Goal: Task Accomplishment & Management: Use online tool/utility

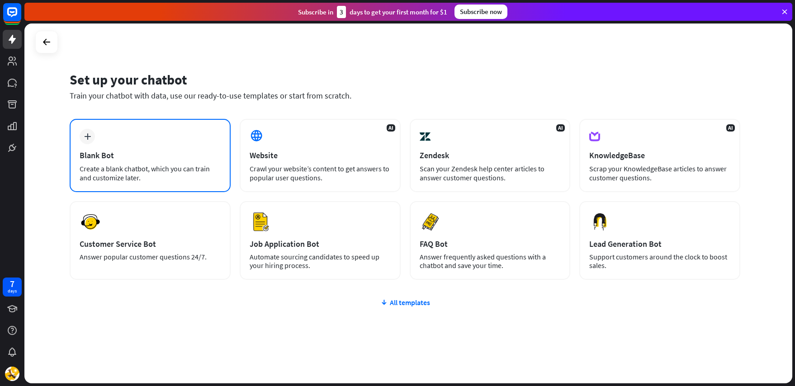
click at [191, 135] on div "plus Blank Bot Create a blank chatbot, which you can train and customize later." at bounding box center [150, 155] width 161 height 73
click at [257, 113] on div "Set up your chatbot Train your chatbot with data, use our ready-to-use template…" at bounding box center [405, 91] width 670 height 55
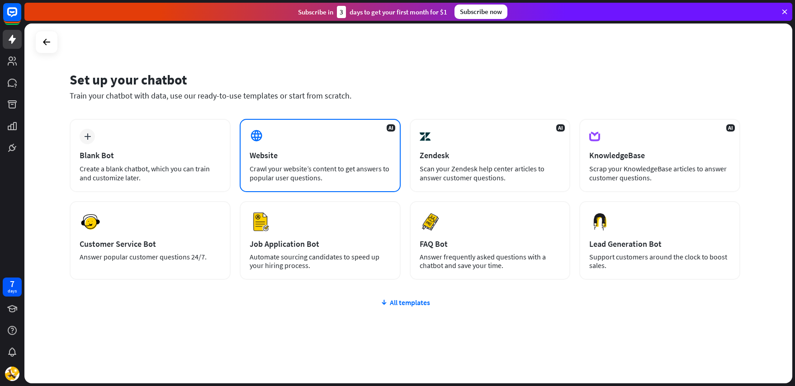
click at [269, 127] on div "AI Website Crawl your website’s content to get answers to popular user question…" at bounding box center [320, 155] width 161 height 73
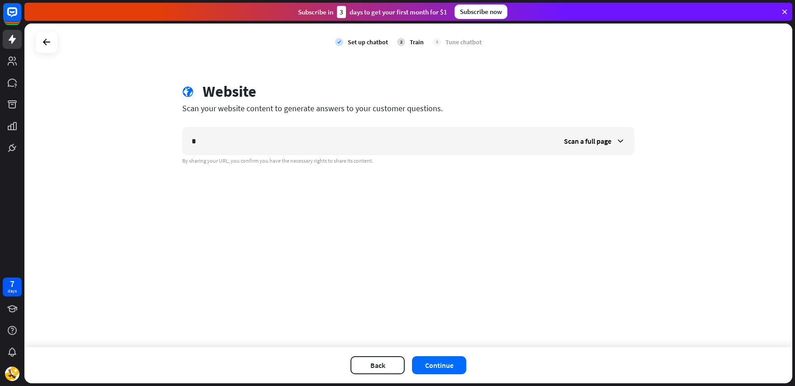
type input "*"
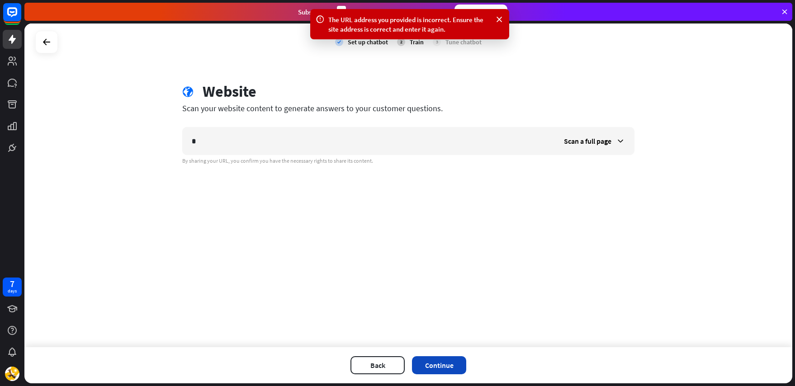
click at [442, 360] on button "Continue" at bounding box center [439, 365] width 54 height 18
click at [583, 140] on span "Scan a full page" at bounding box center [587, 141] width 47 height 9
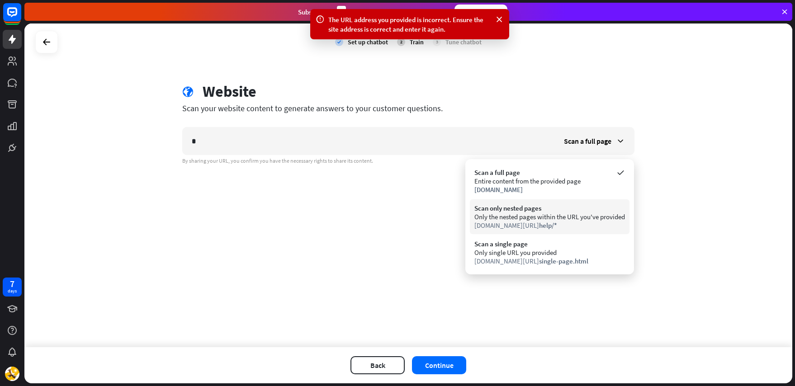
click at [549, 203] on div "Scan only nested pages Only the nested pages within the URL you've provided [DO…" at bounding box center [550, 216] width 160 height 35
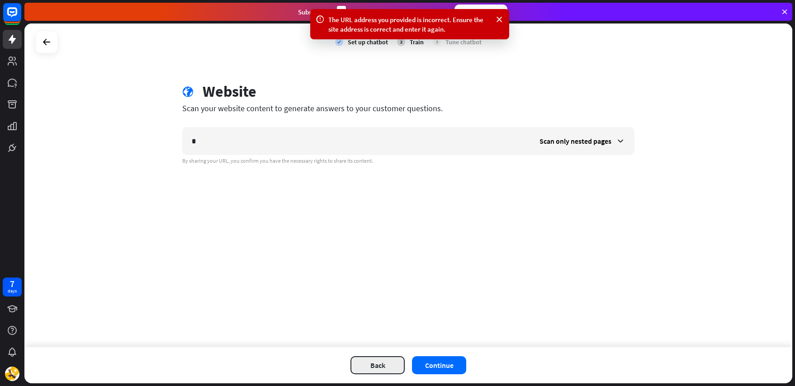
click at [387, 365] on button "Back" at bounding box center [377, 365] width 54 height 18
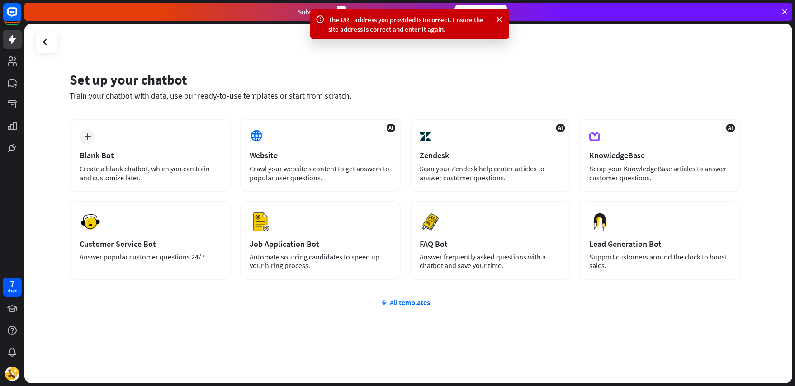
click at [413, 310] on div "plus Blank Bot Create a blank chatbot, which you can train and customize later.…" at bounding box center [405, 253] width 670 height 269
click at [411, 304] on div "All templates" at bounding box center [405, 302] width 670 height 9
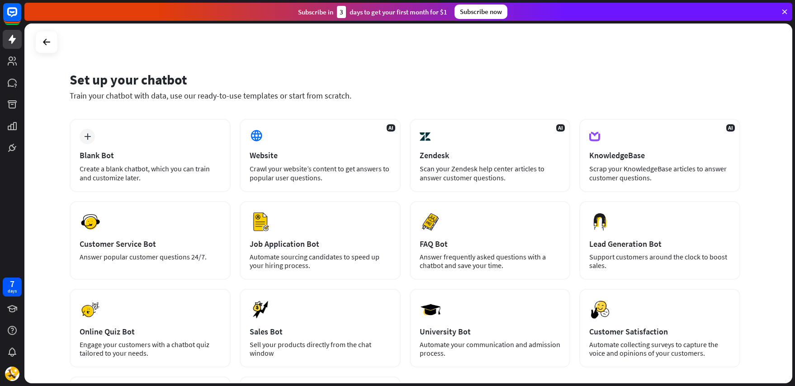
click at [342, 59] on div "Set up your chatbot Train your chatbot with data, use our ready-to-use template…" at bounding box center [408, 204] width 768 height 360
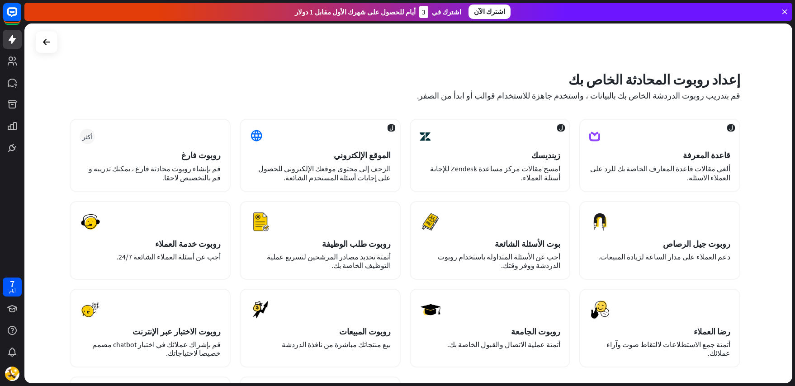
drag, startPoint x: 342, startPoint y: 59, endPoint x: 301, endPoint y: 46, distance: 43.5
click at [301, 46] on div "إعداد روبوت المحادثة الخاص بك [GEOGRAPHIC_DATA] بتدريب روبوت الدردشة الخاص بك ب…" at bounding box center [408, 204] width 768 height 360
click at [202, 127] on div "أكثر روبوت فارغ قم بإنشاء روبوت محادثة فارغ ، يمكنك تدريبه و قم بالتخصيص لاحقا." at bounding box center [150, 155] width 161 height 73
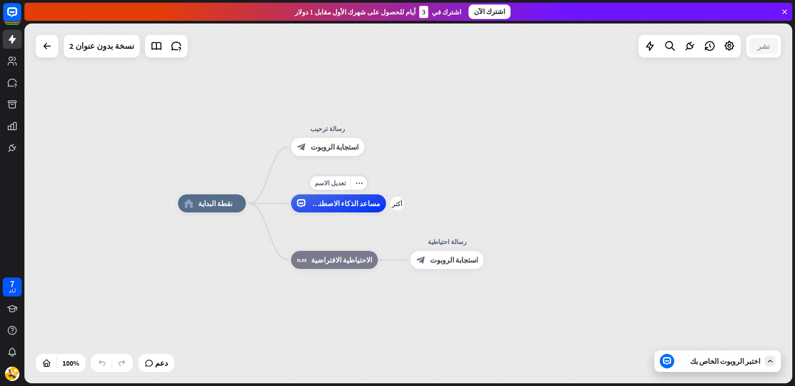
click at [356, 212] on div "مساعد الذكاء الاصطناعي" at bounding box center [338, 203] width 95 height 18
click at [310, 153] on div "block_bot_response استجابة الروبوت" at bounding box center [327, 147] width 73 height 18
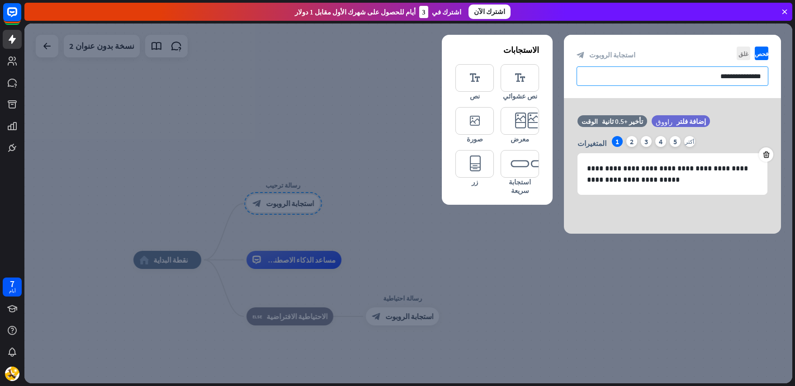
click at [626, 76] on input "**********" at bounding box center [672, 75] width 192 height 19
click at [751, 57] on div "غلق فحص" at bounding box center [751, 54] width 34 height 14
click at [763, 55] on icon "فحص" at bounding box center [762, 54] width 14 height 14
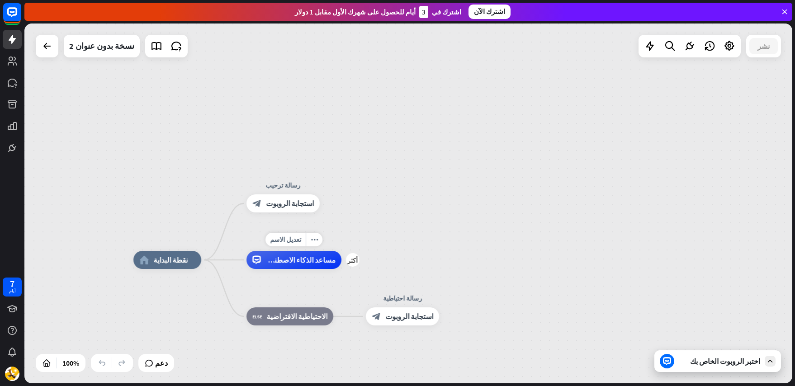
click at [281, 269] on div "تعديل الاسم more_horiz أكثر مساعد الذكاء الاصطناعي" at bounding box center [293, 260] width 95 height 18
click at [687, 44] on icon at bounding box center [690, 46] width 12 height 12
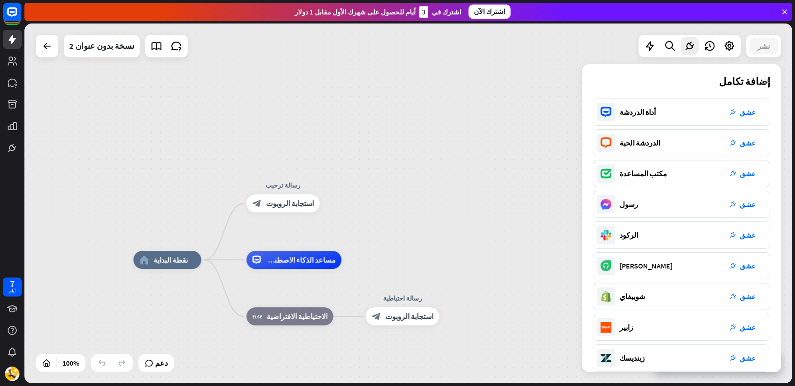
drag, startPoint x: 419, startPoint y: 112, endPoint x: 417, endPoint y: 121, distance: 9.7
click at [417, 115] on div "home_2 نقطة البداية رسالة ترحيب block_bot_response استجابة الروبوت مساعد الذكاء…" at bounding box center [408, 204] width 768 height 360
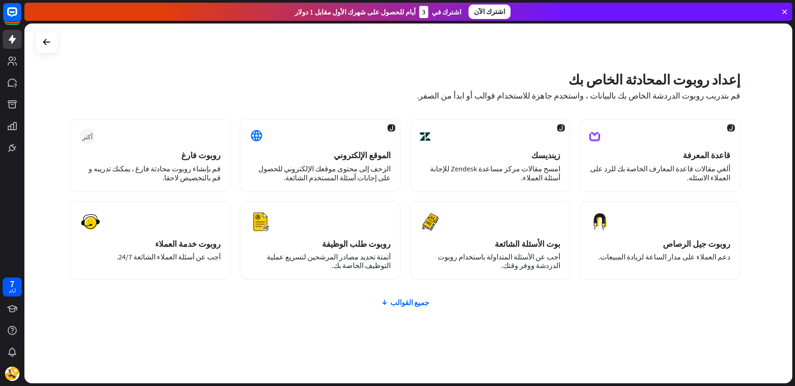
click at [416, 310] on div "أكثر روبوت فارغ قم بإنشاء روبوت محادثة فارغ ، يمكنك تدريبه و قم بالتخصيص لاحقا.…" at bounding box center [405, 253] width 670 height 269
click at [415, 306] on font "جميع القوالب" at bounding box center [409, 302] width 39 height 9
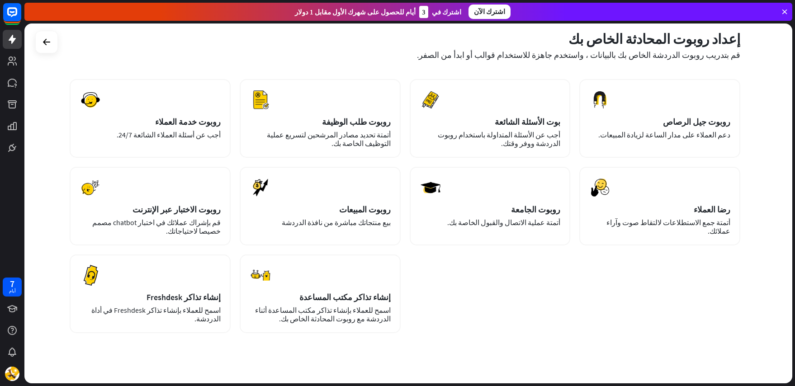
scroll to position [135, 0]
